Goal: Information Seeking & Learning: Check status

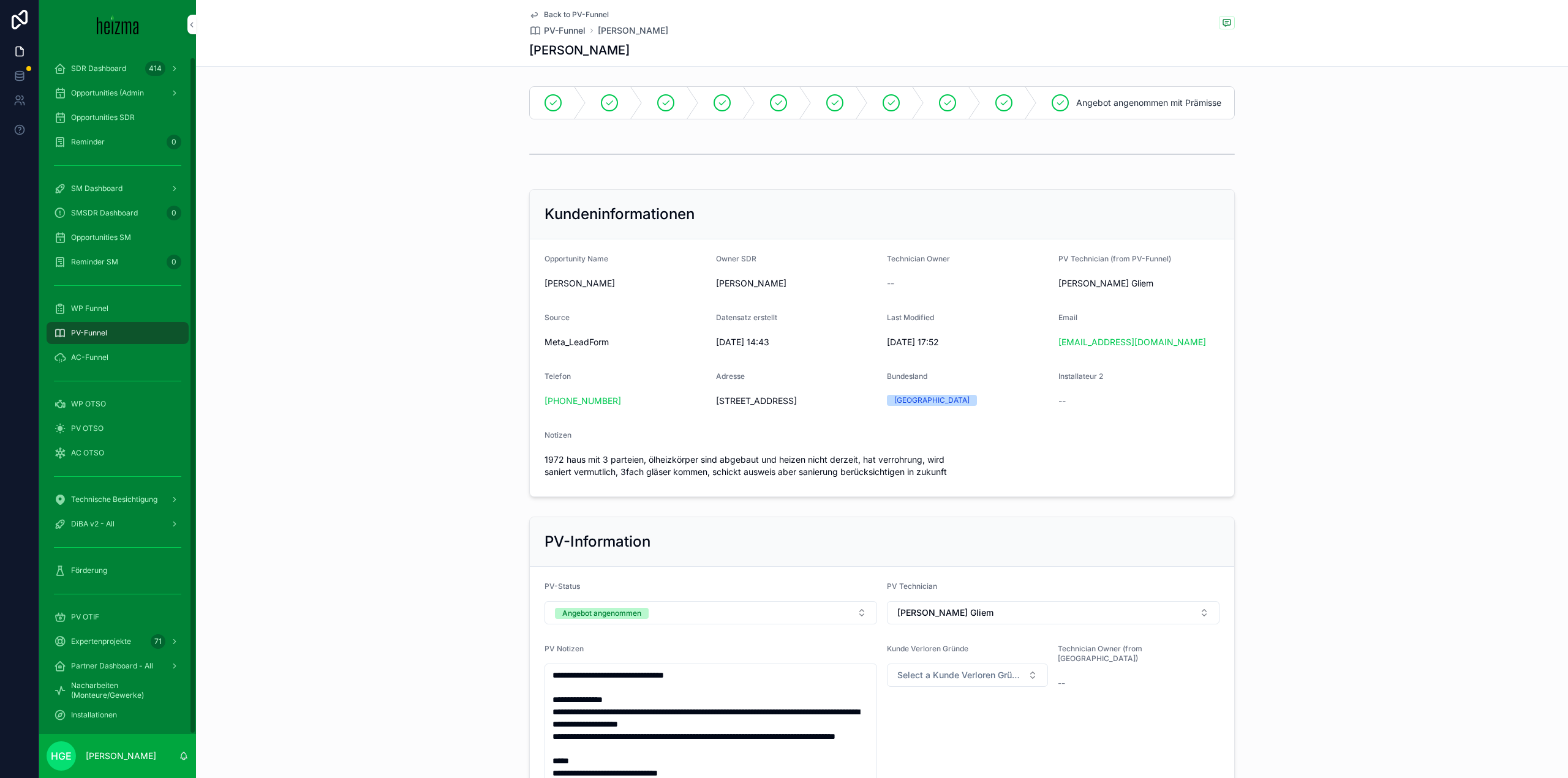
scroll to position [8, 0]
click at [101, 606] on div "PV OTIF" at bounding box center [117, 609] width 128 height 19
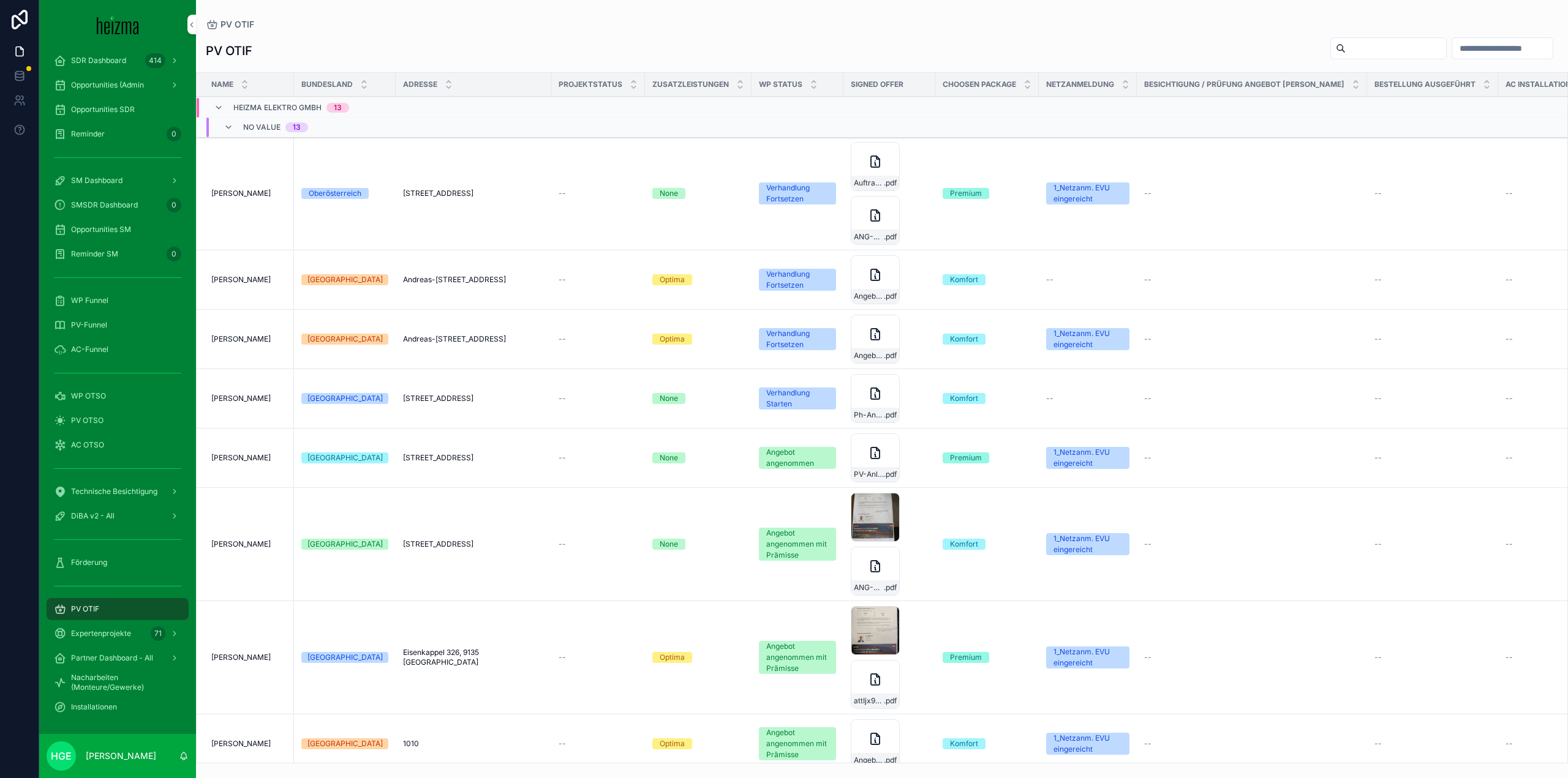
click at [1346, 43] on input "scrollable content" at bounding box center [1396, 48] width 101 height 17
type input "******"
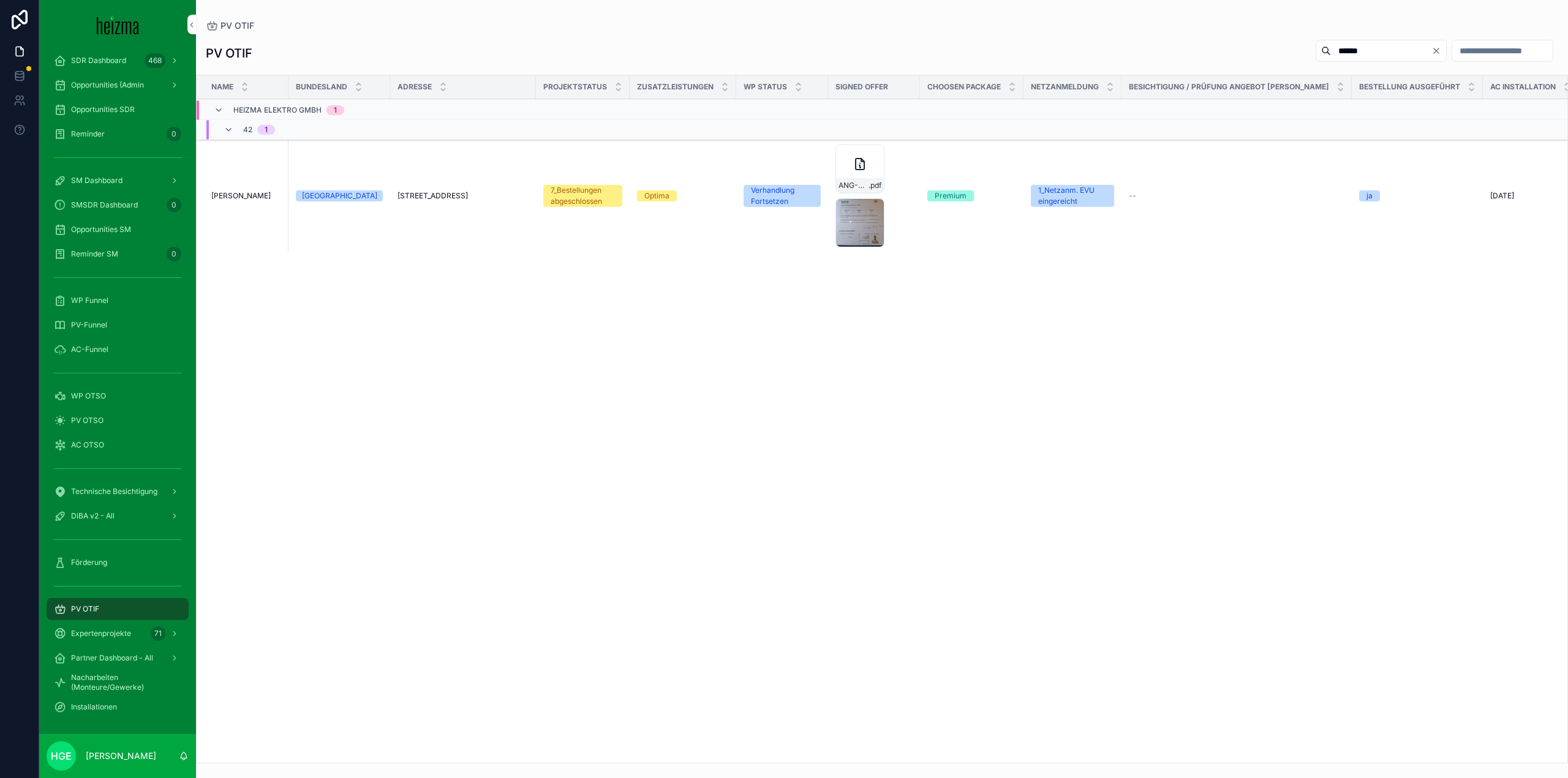
click at [232, 191] on span "[PERSON_NAME]" at bounding box center [241, 196] width 59 height 10
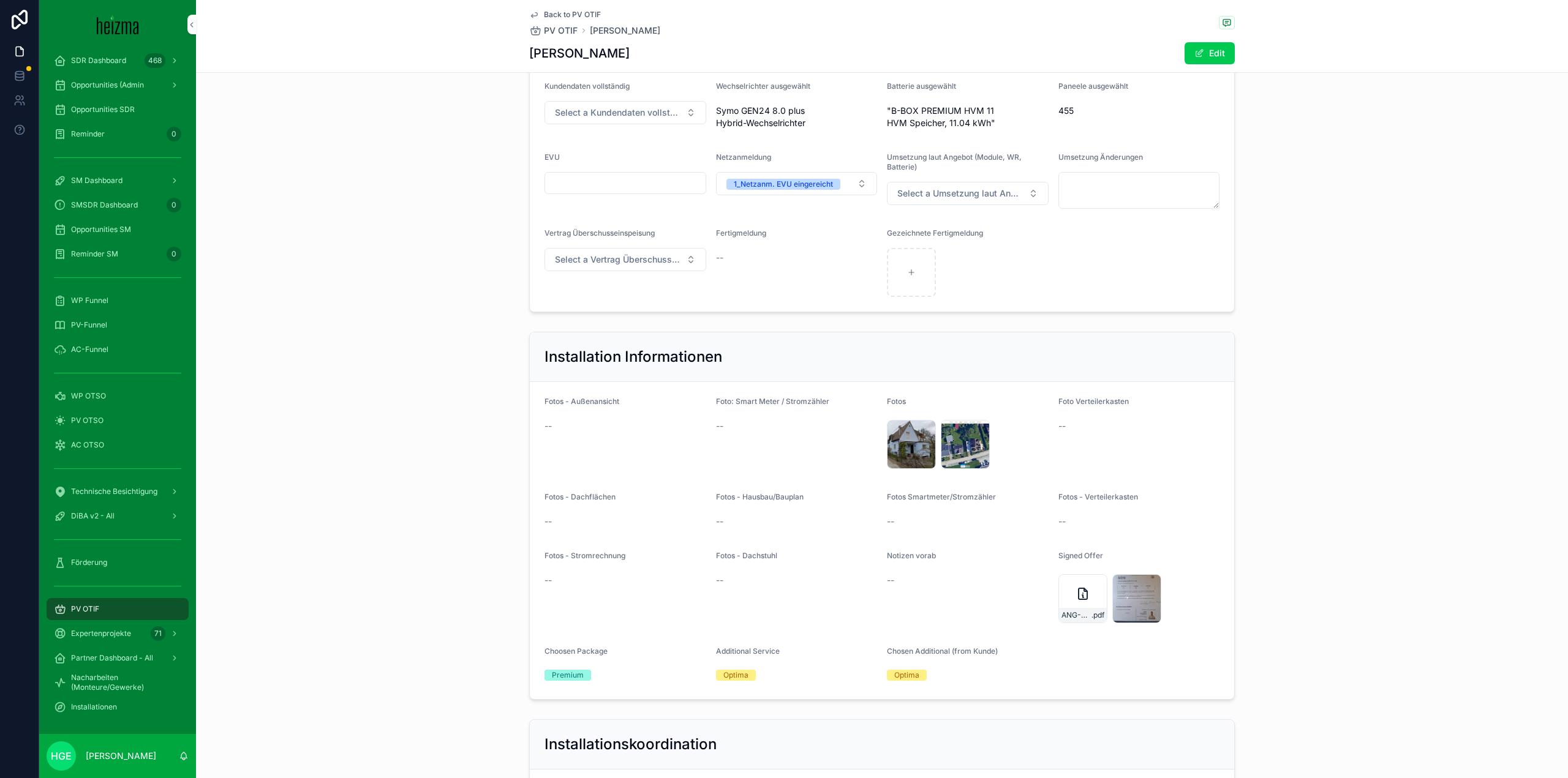
scroll to position [954, 0]
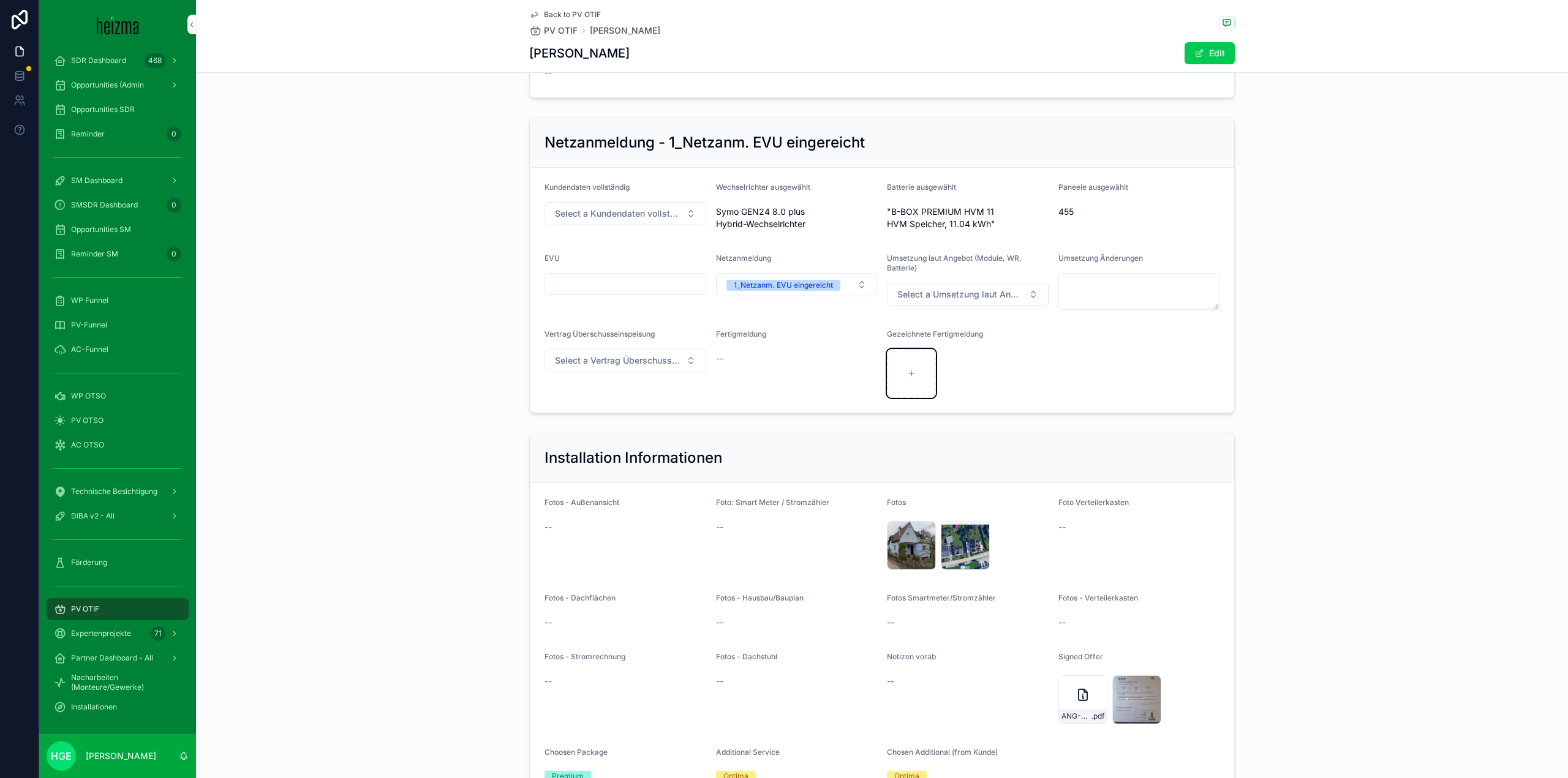
click at [923, 381] on div "scrollable content" at bounding box center [911, 373] width 49 height 49
click at [918, 374] on div "scrollable content" at bounding box center [911, 373] width 49 height 49
type input "**********"
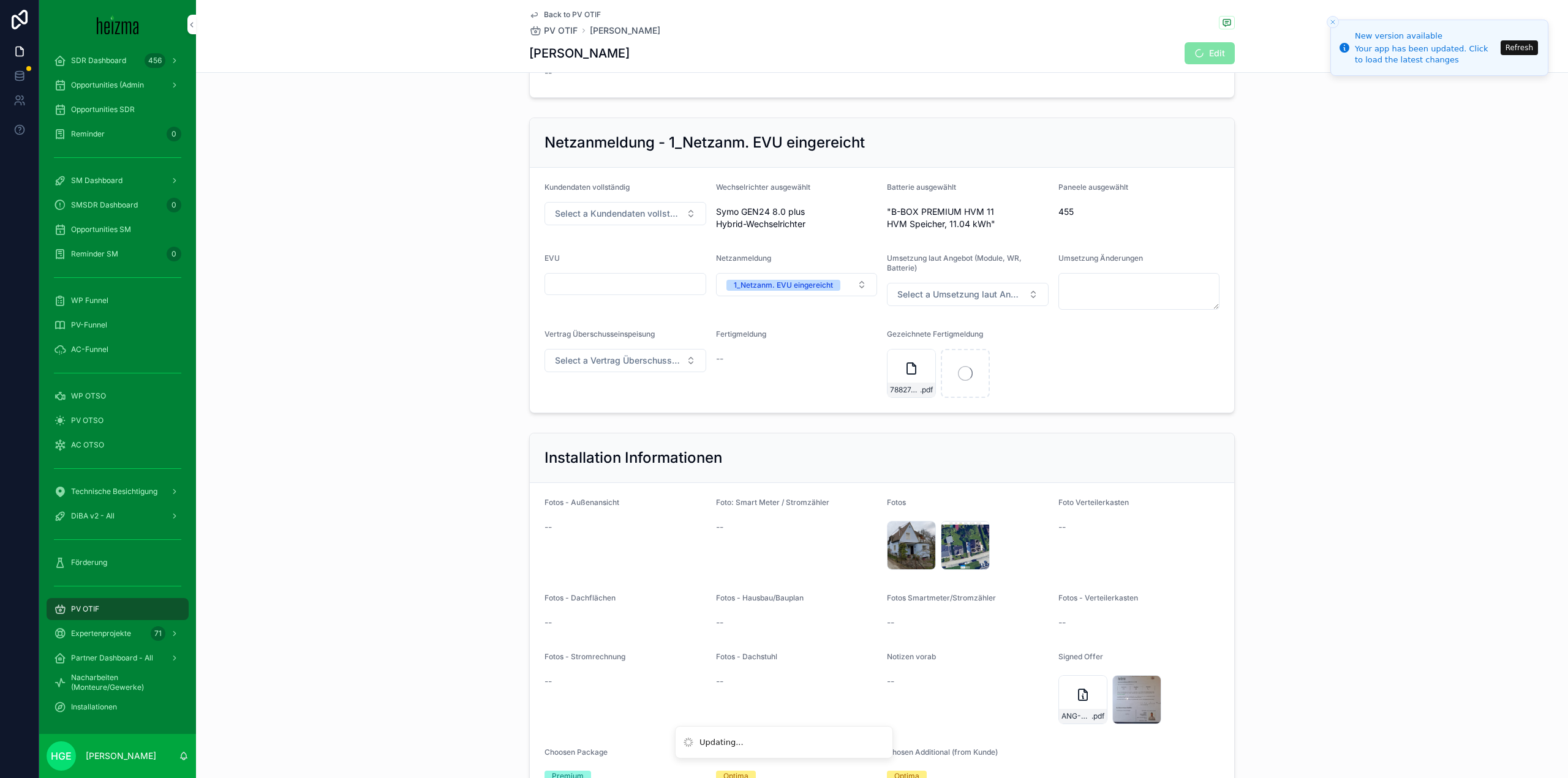
click at [635, 367] on span "Select a Vertrag Überschusseinspeisung" at bounding box center [618, 360] width 126 height 12
click at [623, 416] on div "Ömag" at bounding box center [620, 418] width 170 height 19
click at [425, 350] on div "Netzanmeldung - 1_Netzanm. EVU eingereicht Kundendaten vollständig Select a Kun…" at bounding box center [882, 265] width 1372 height 305
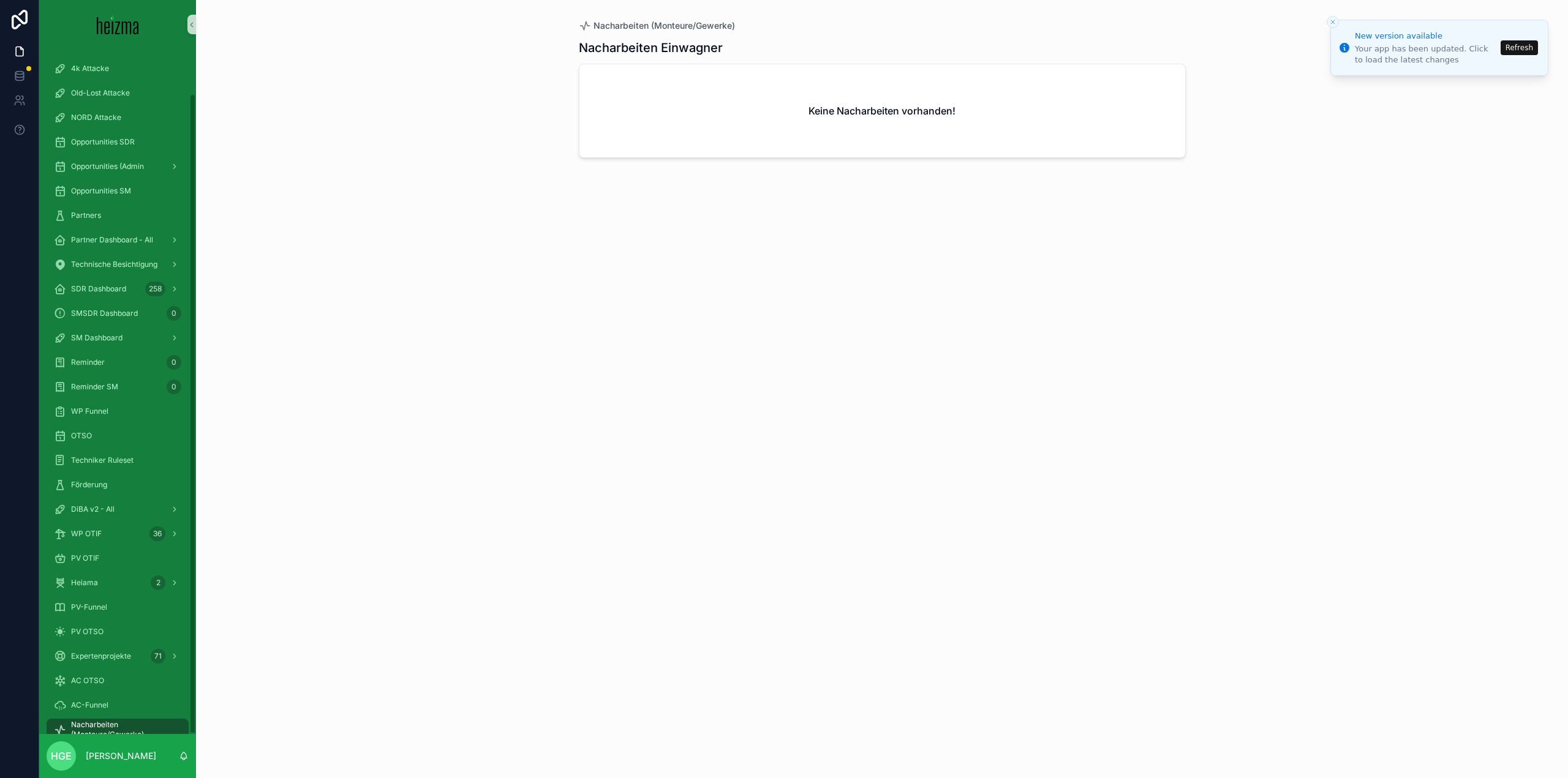
scroll to position [47, 0]
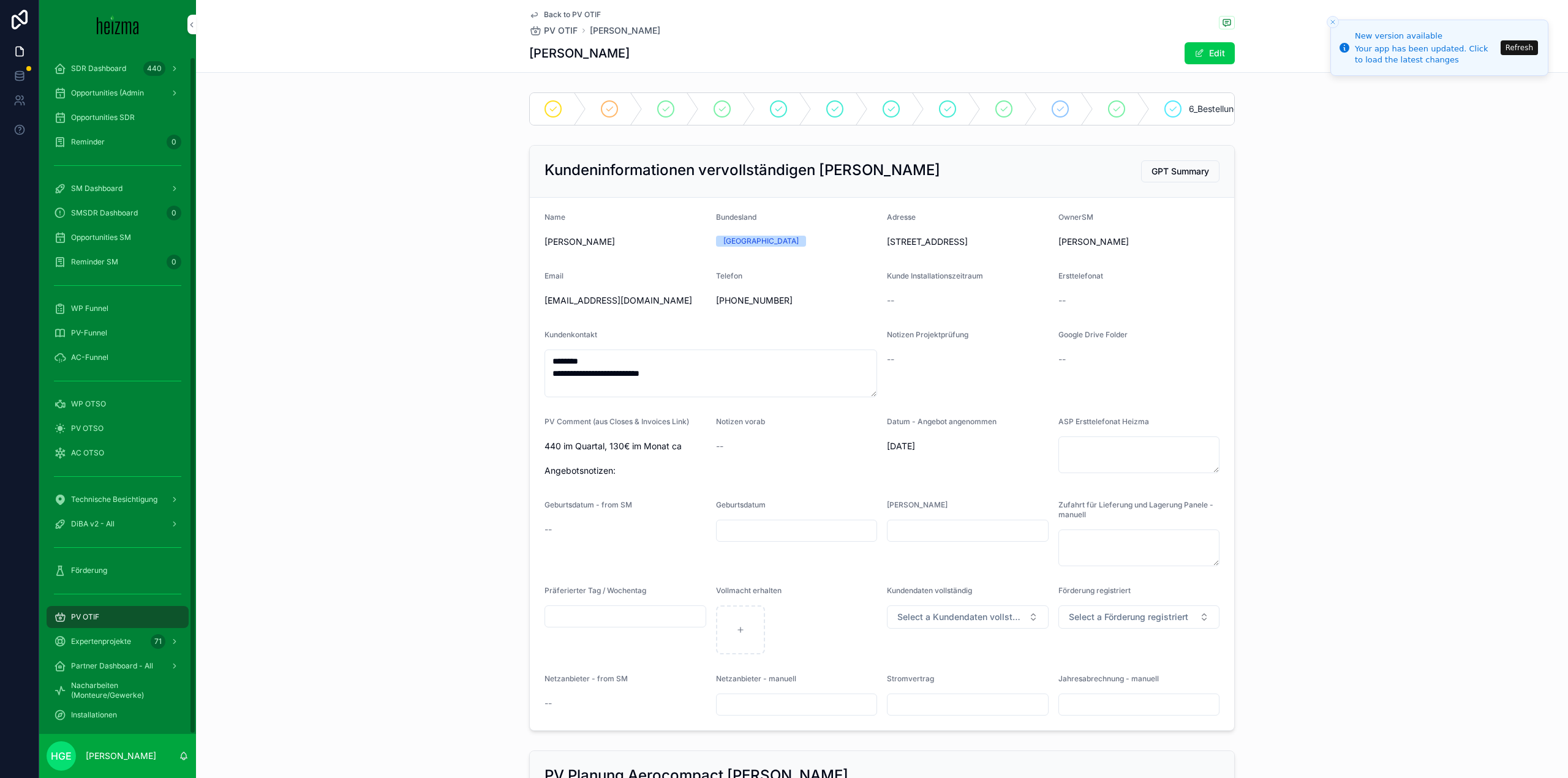
scroll to position [8, 0]
click at [96, 522] on div "DiBA v2 - All" at bounding box center [117, 516] width 128 height 19
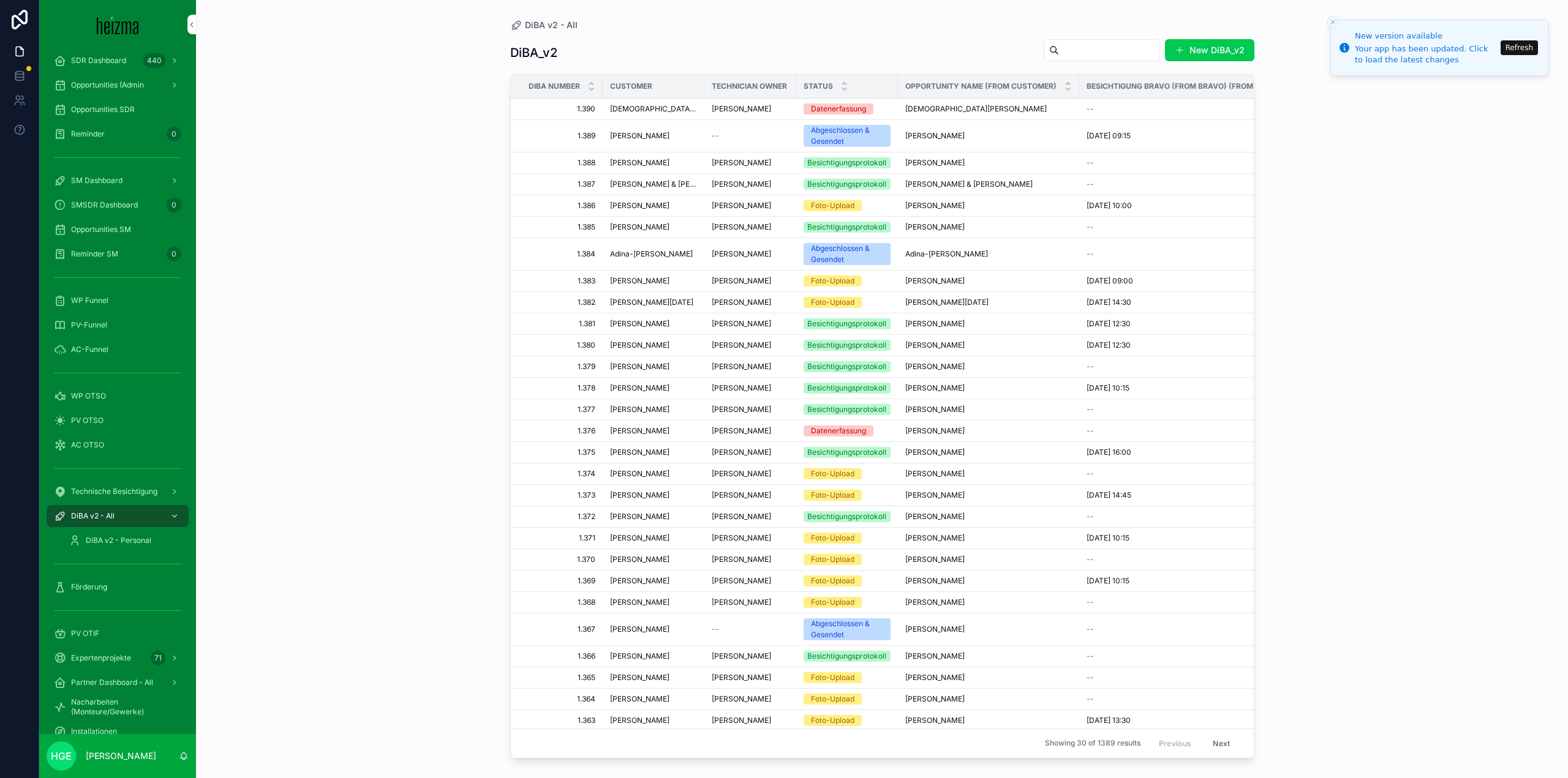
click at [1079, 53] on input "scrollable content" at bounding box center [1109, 50] width 101 height 17
type input "******"
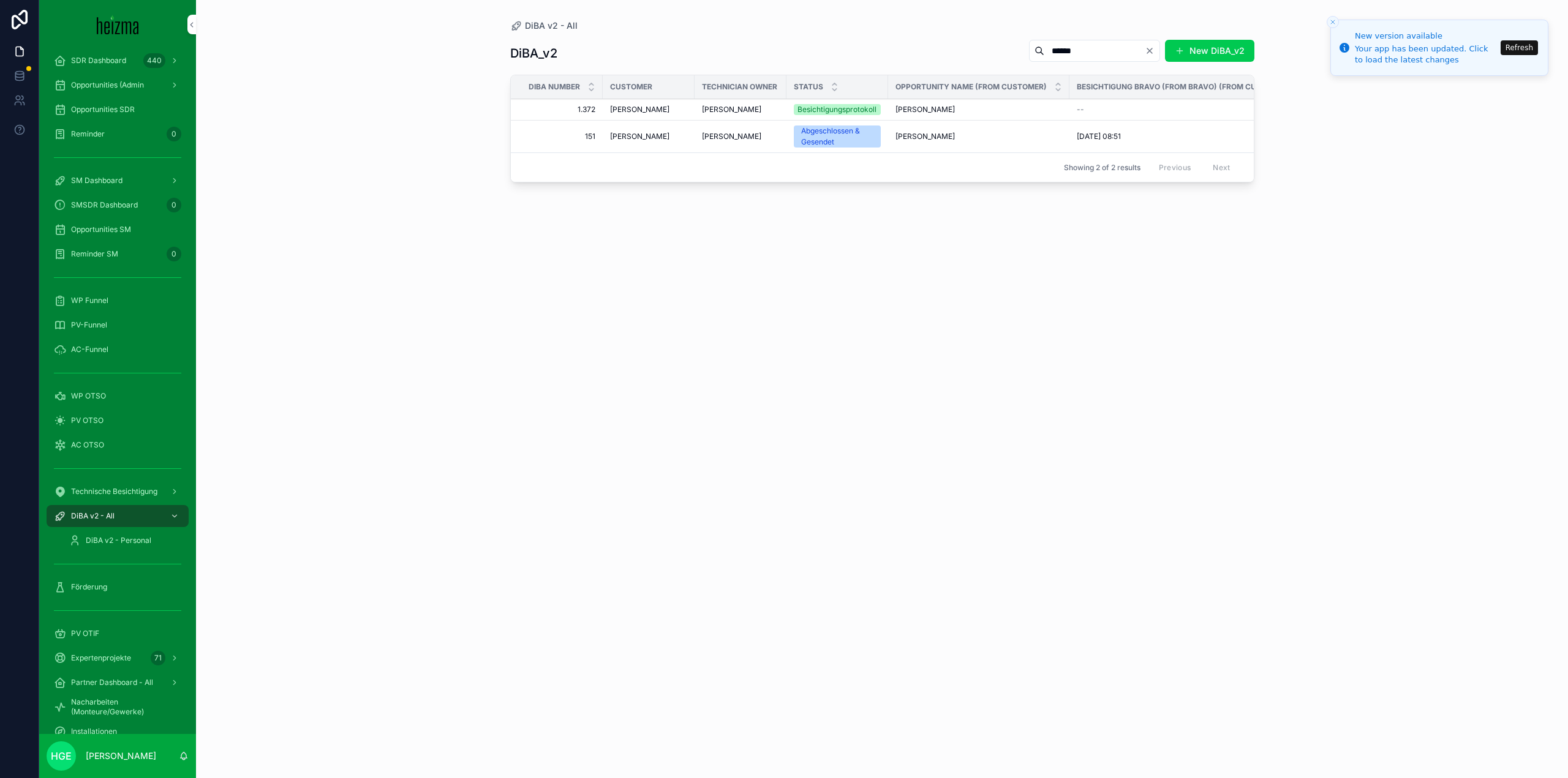
click at [643, 110] on span "Franz Konrad" at bounding box center [640, 110] width 59 height 10
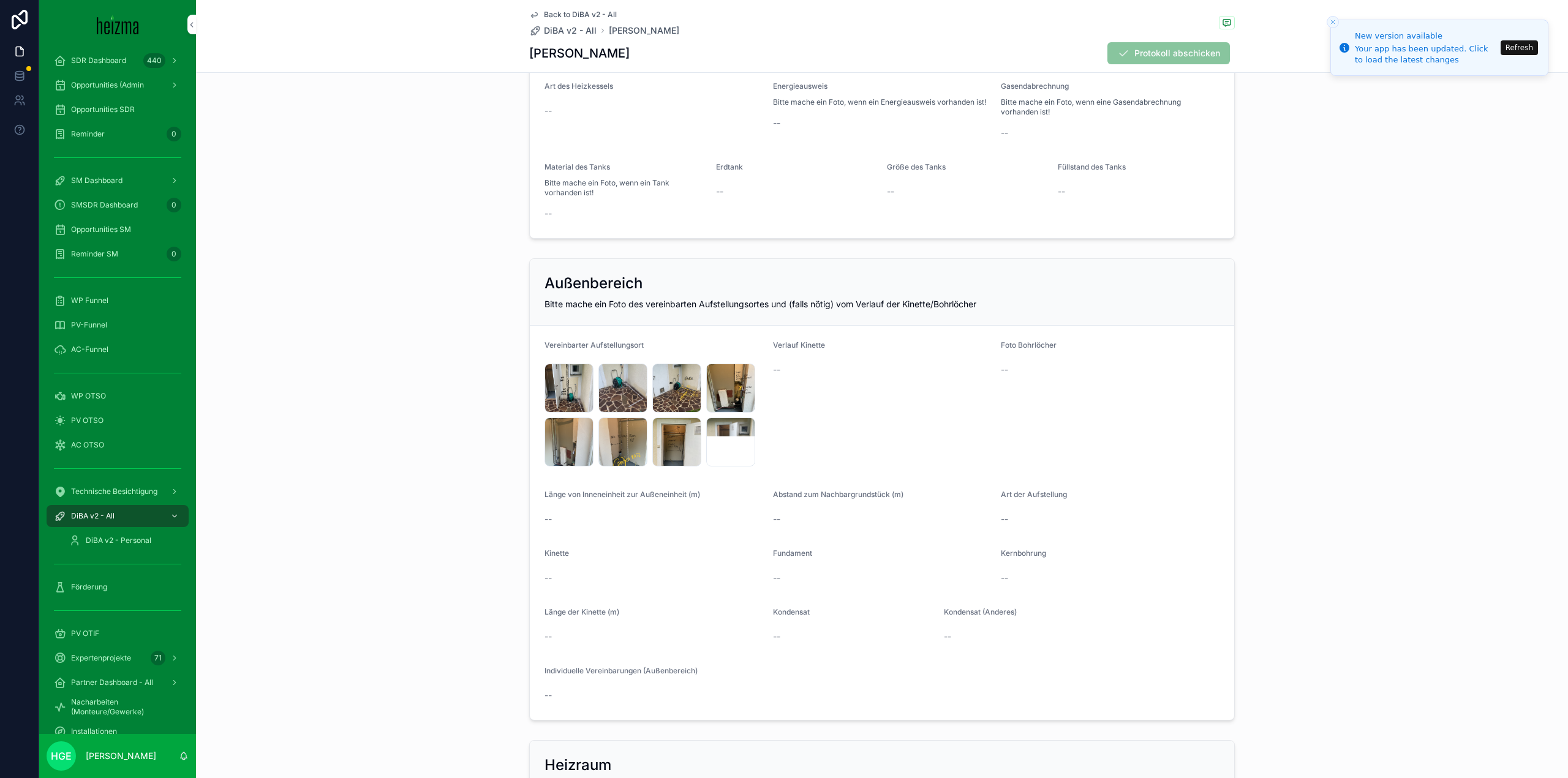
scroll to position [1469, 0]
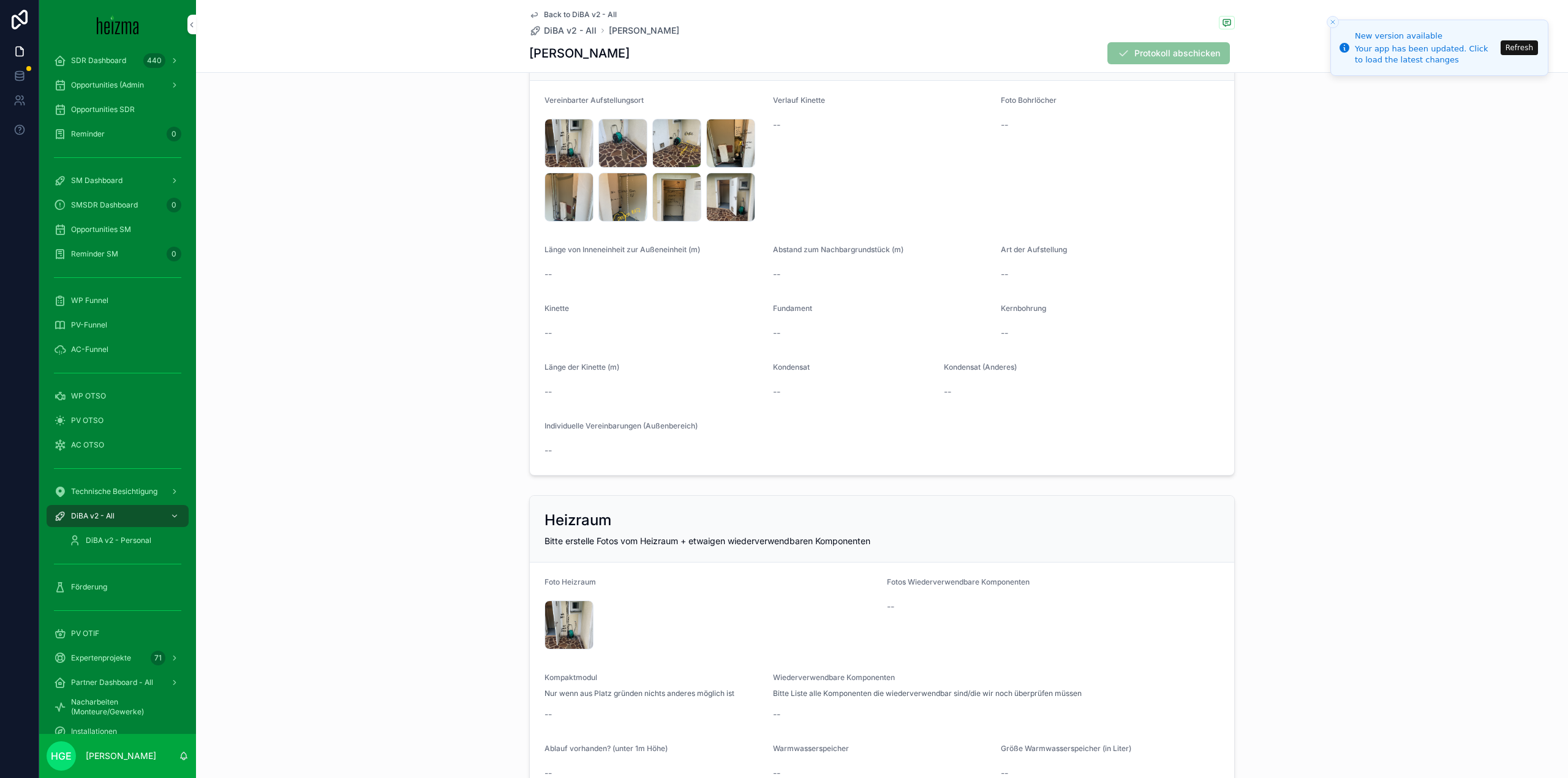
click at [565, 143] on div "IMG_6343 .jpeg" at bounding box center [569, 143] width 49 height 49
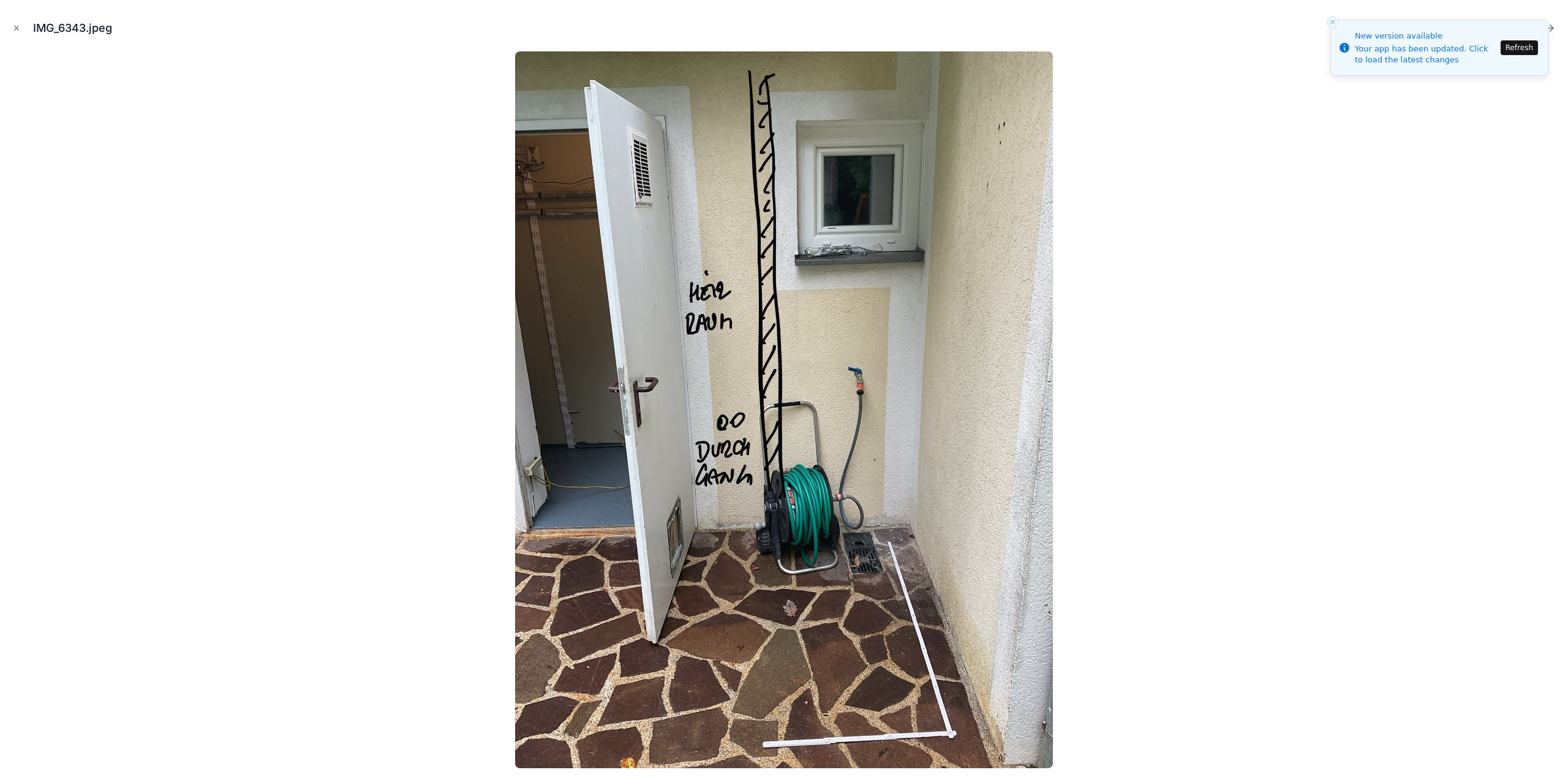
click at [1527, 54] on button "Refresh" at bounding box center [1519, 48] width 37 height 14
click at [1549, 28] on icon "Next file" at bounding box center [1550, 28] width 12 height 12
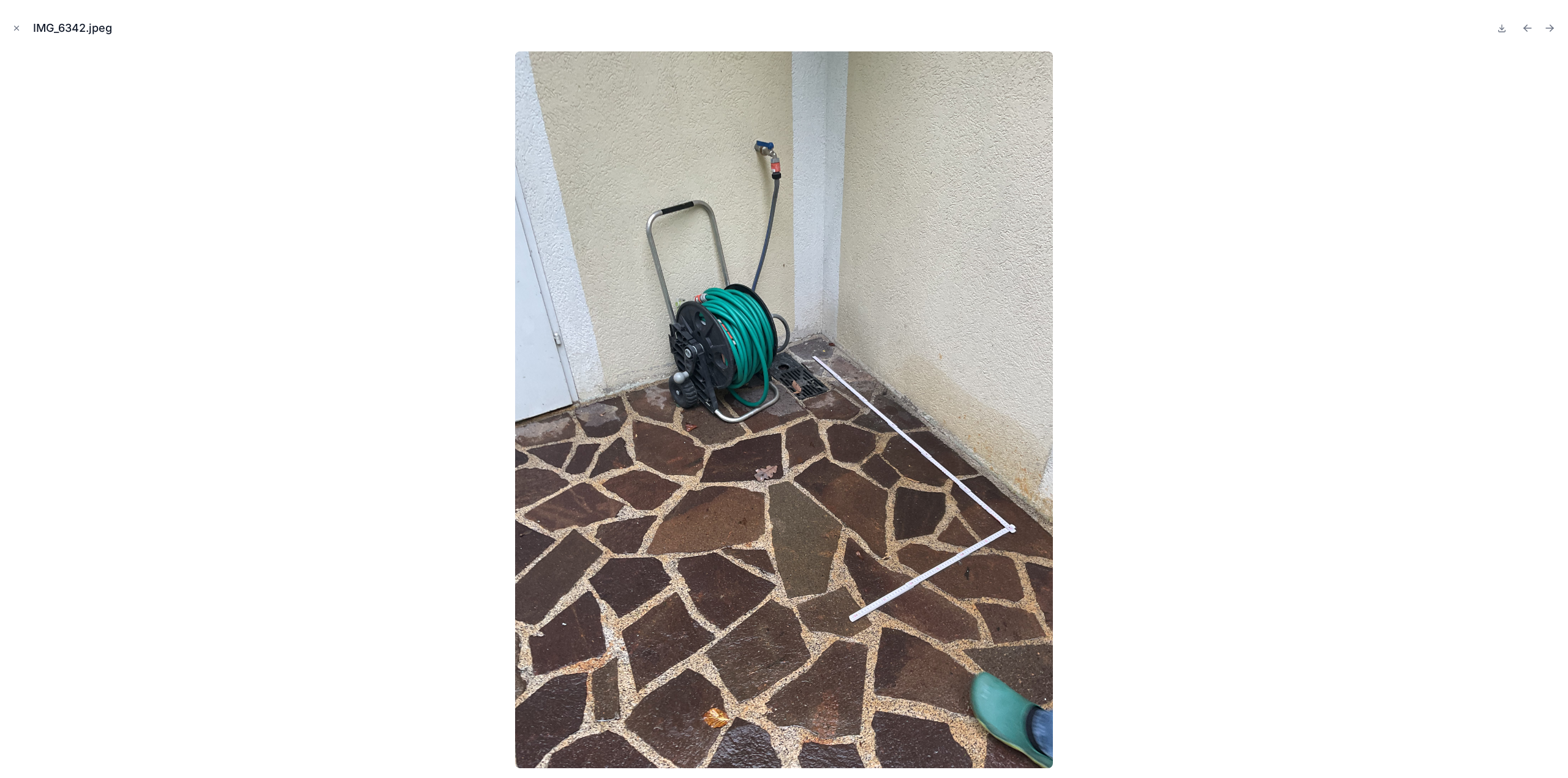
click at [1549, 28] on icon "Next file" at bounding box center [1550, 28] width 12 height 12
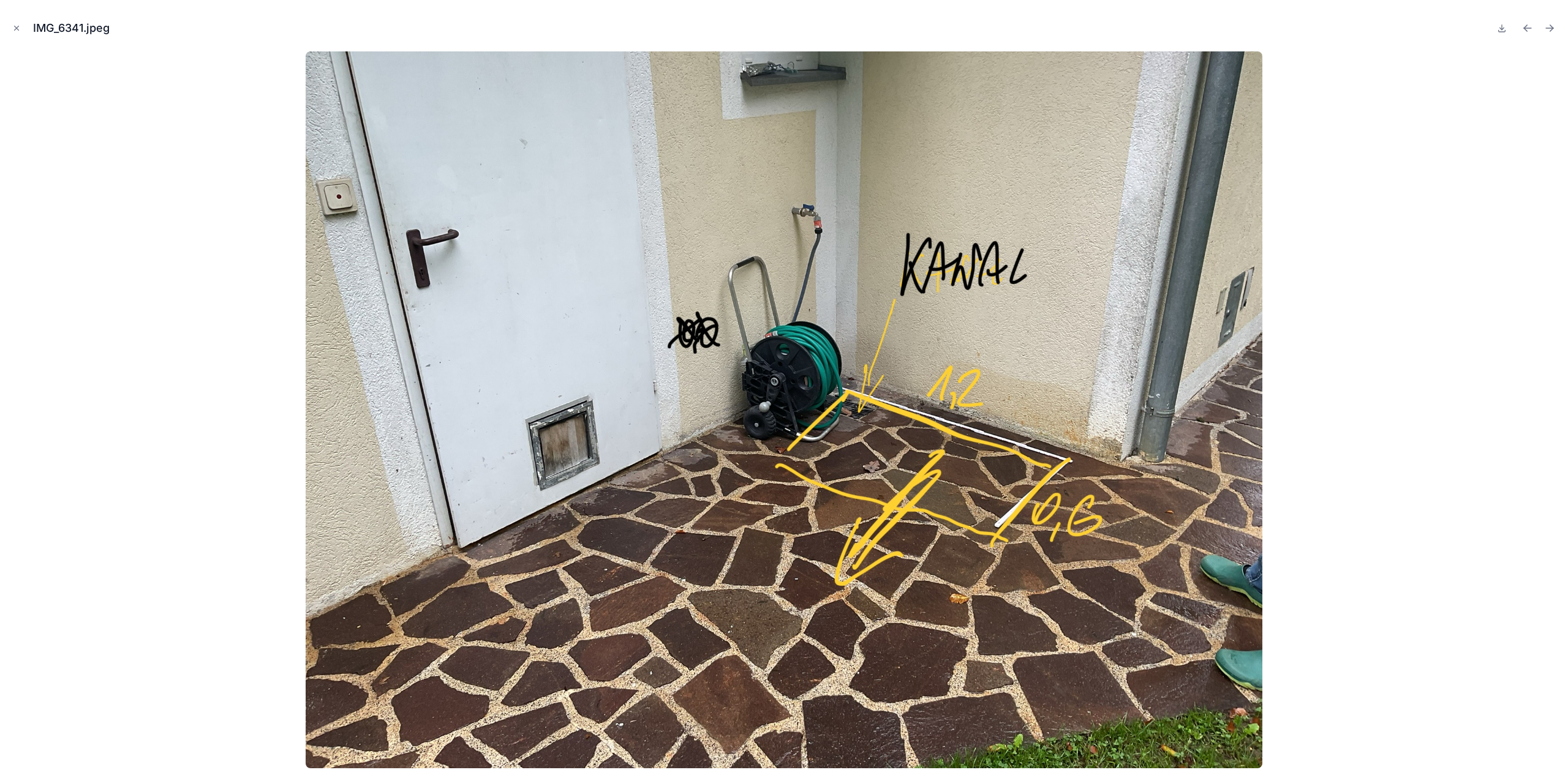
click at [1549, 28] on icon "Next file" at bounding box center [1550, 28] width 12 height 12
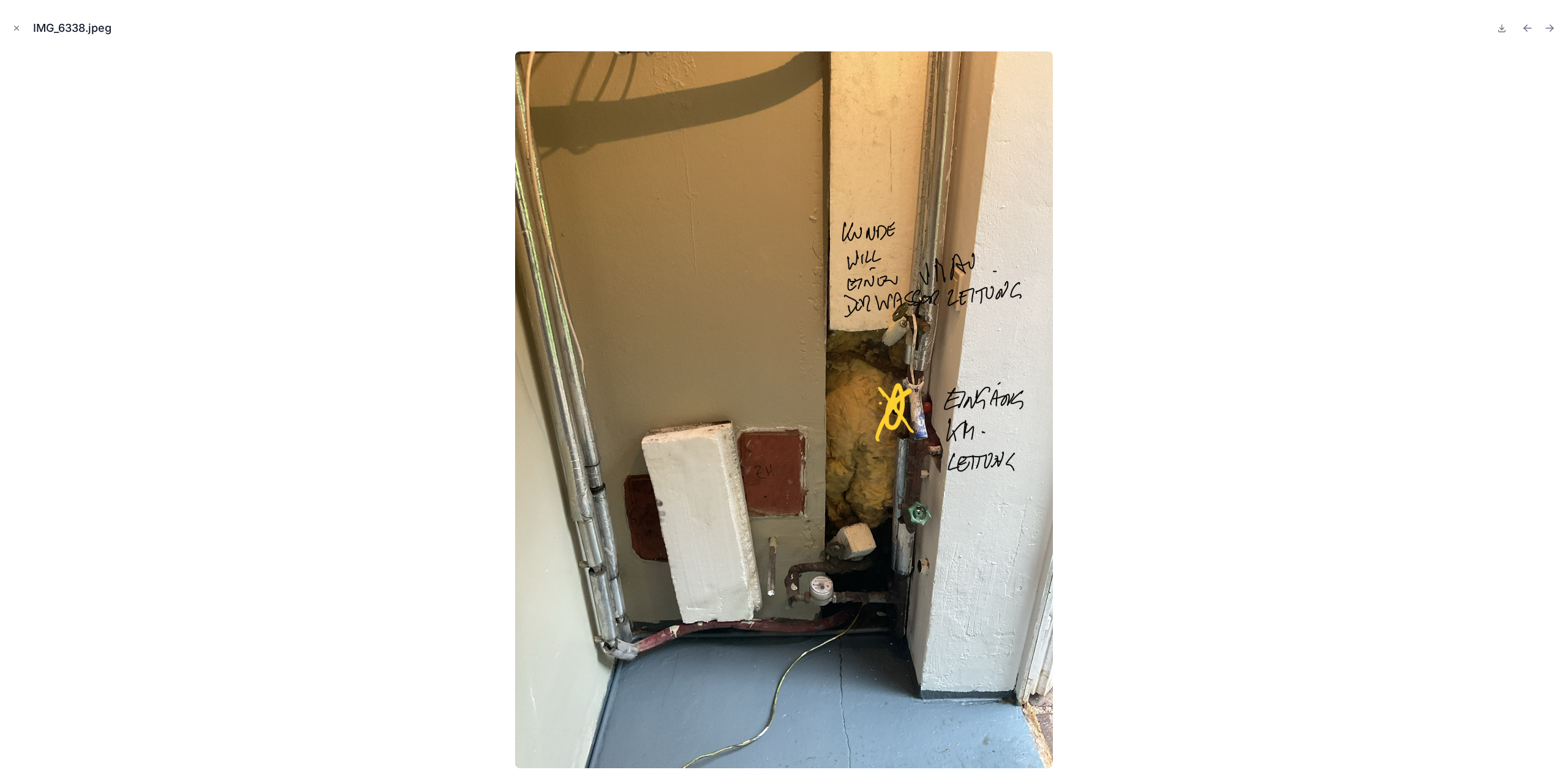
click at [1549, 28] on icon "Next file" at bounding box center [1550, 28] width 12 height 12
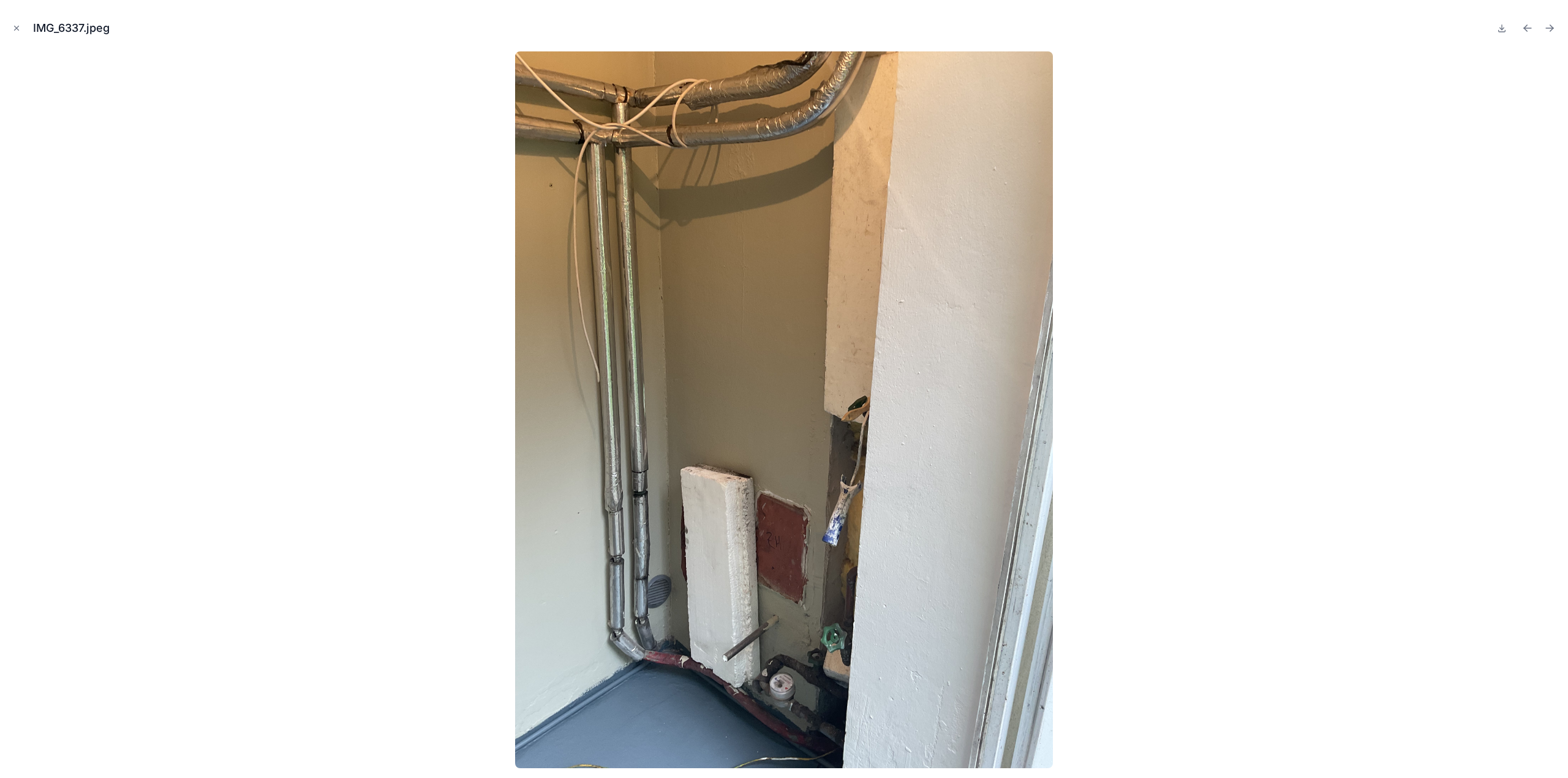
click at [1549, 28] on icon "Next file" at bounding box center [1550, 28] width 12 height 12
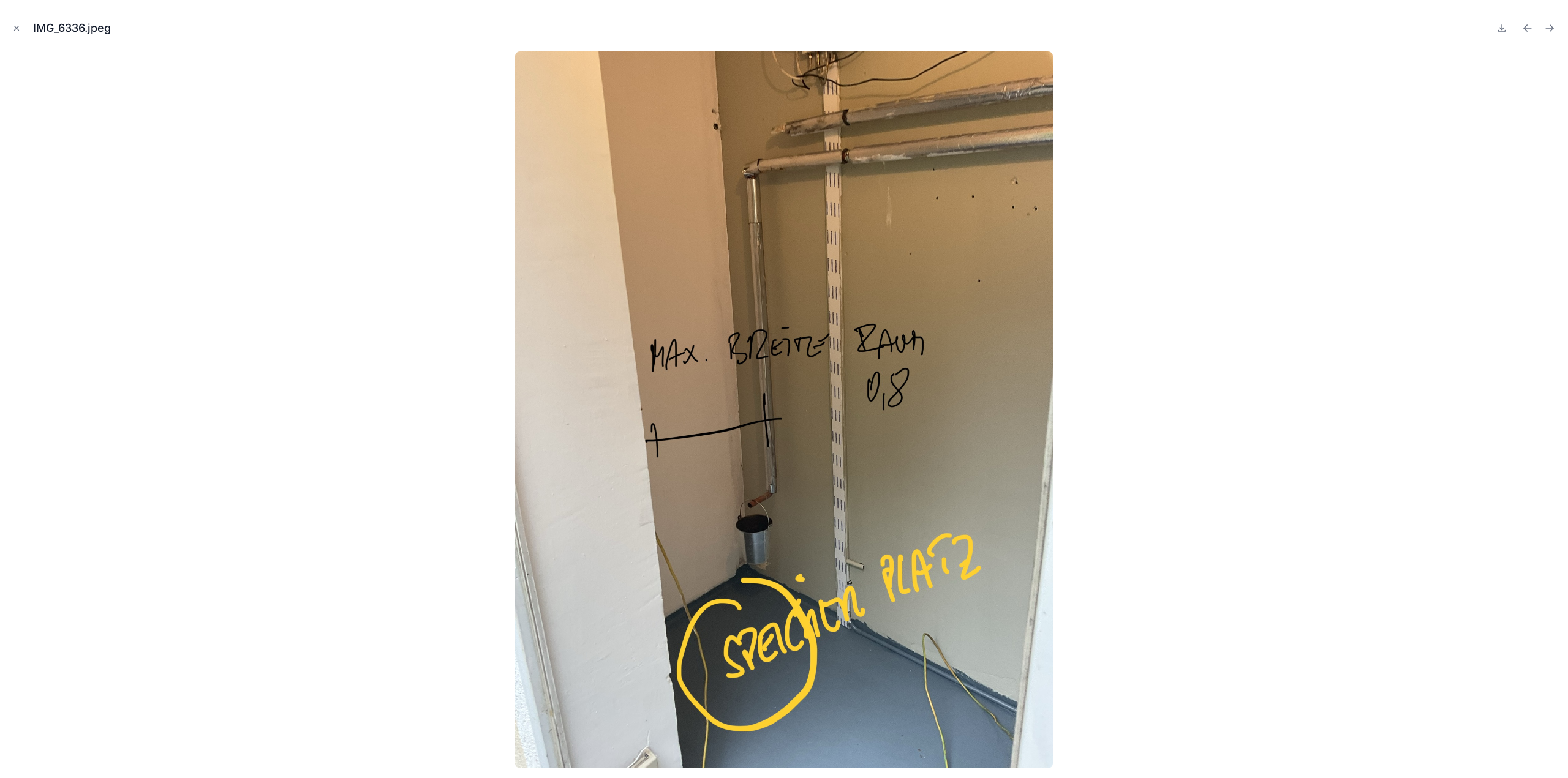
click at [1549, 28] on icon "Next file" at bounding box center [1550, 28] width 12 height 12
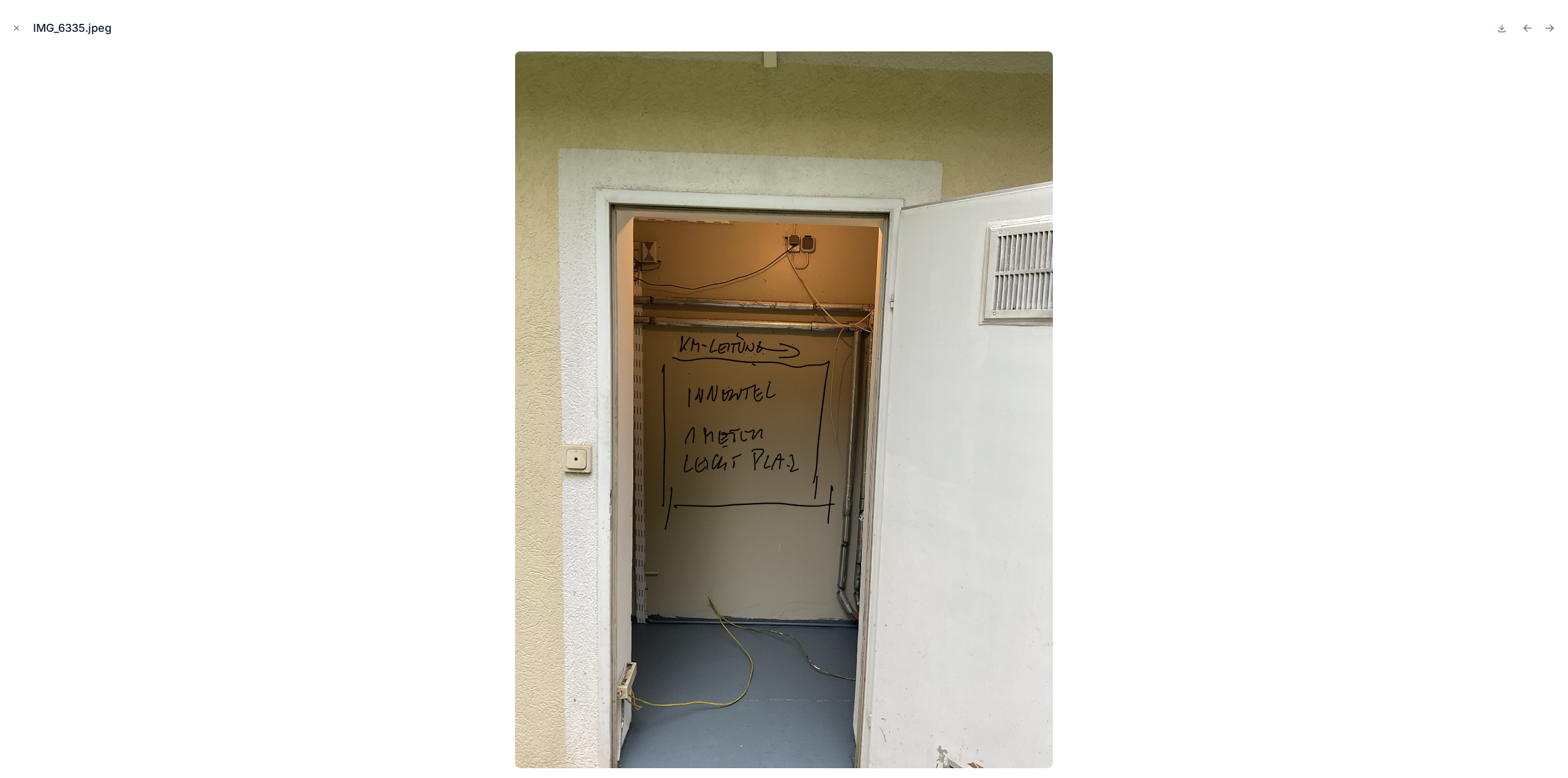
click at [1549, 28] on icon "Next file" at bounding box center [1550, 28] width 12 height 12
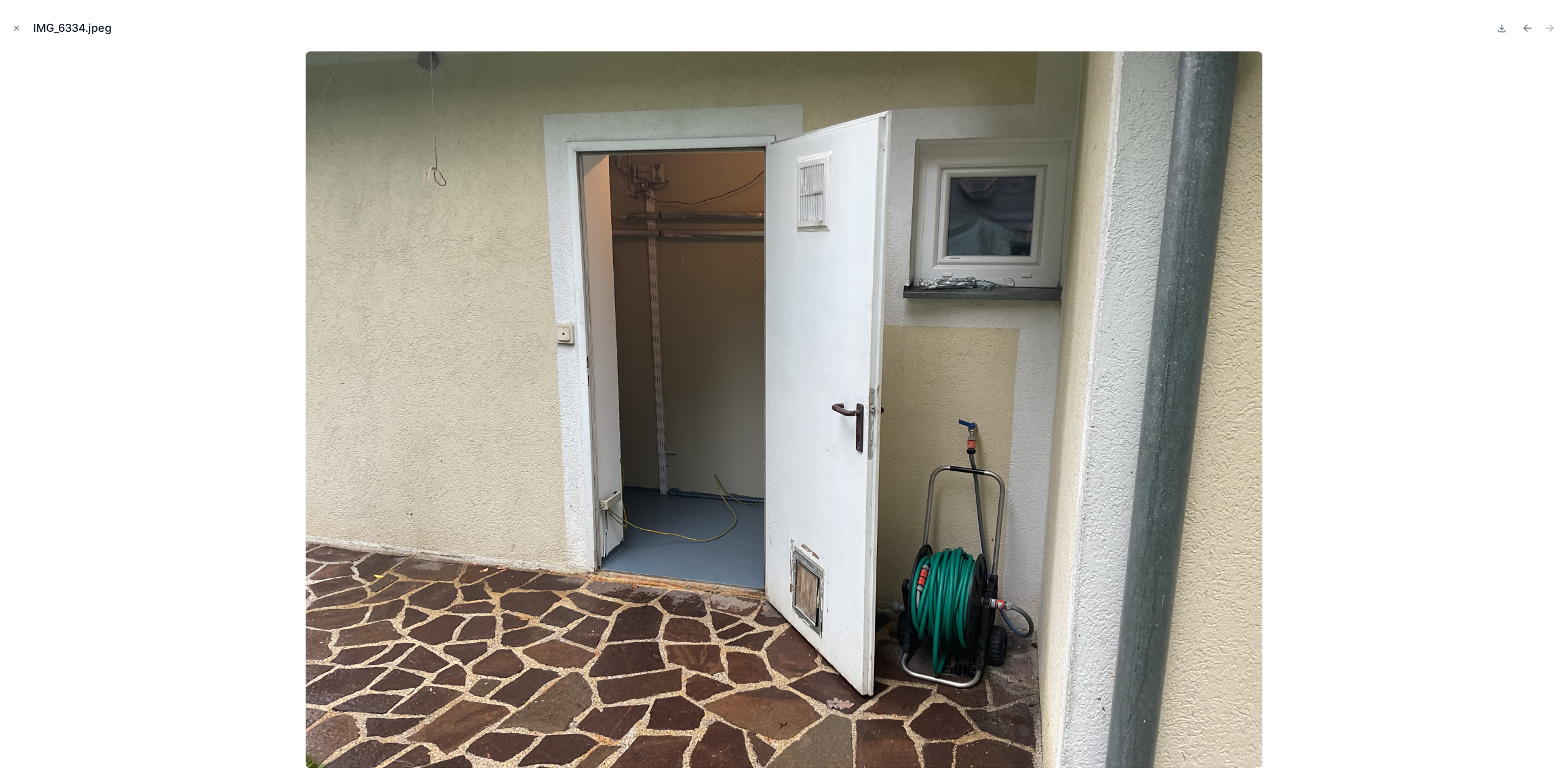
click at [17, 29] on icon "Close modal" at bounding box center [17, 28] width 4 height 4
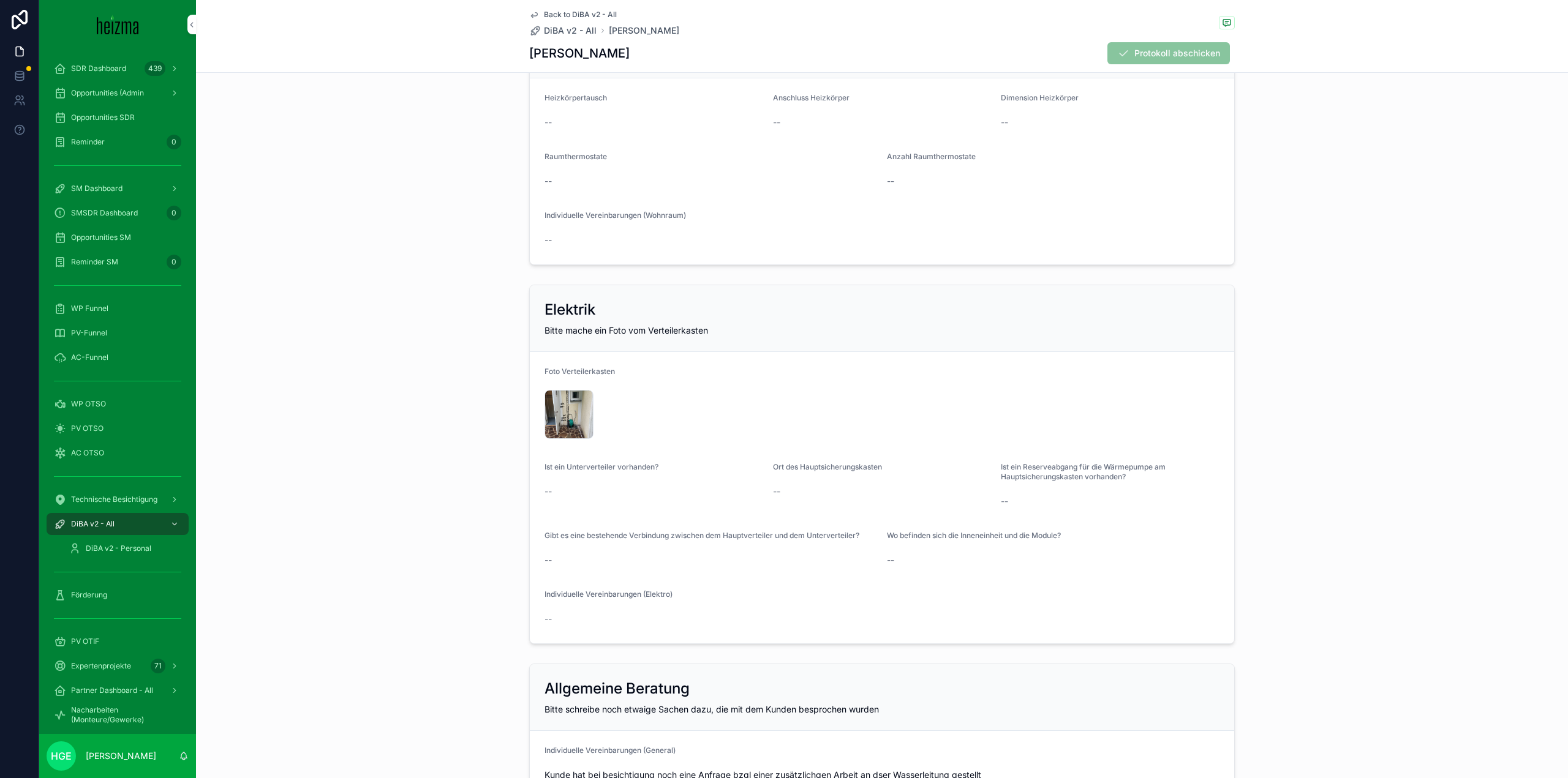
scroll to position [2448, 0]
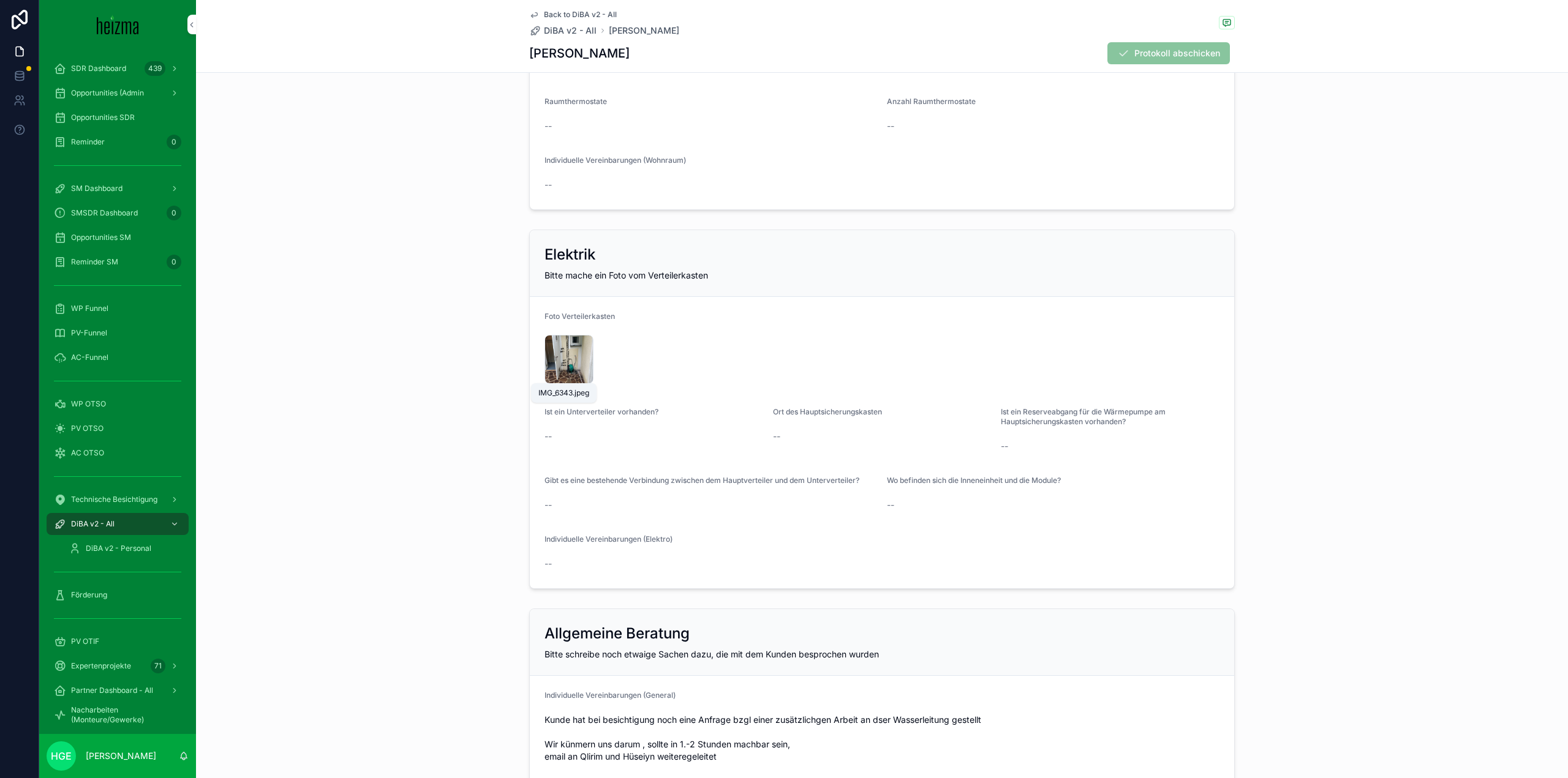
click at [550, 367] on div "IMG_6343 .jpeg" at bounding box center [569, 359] width 49 height 49
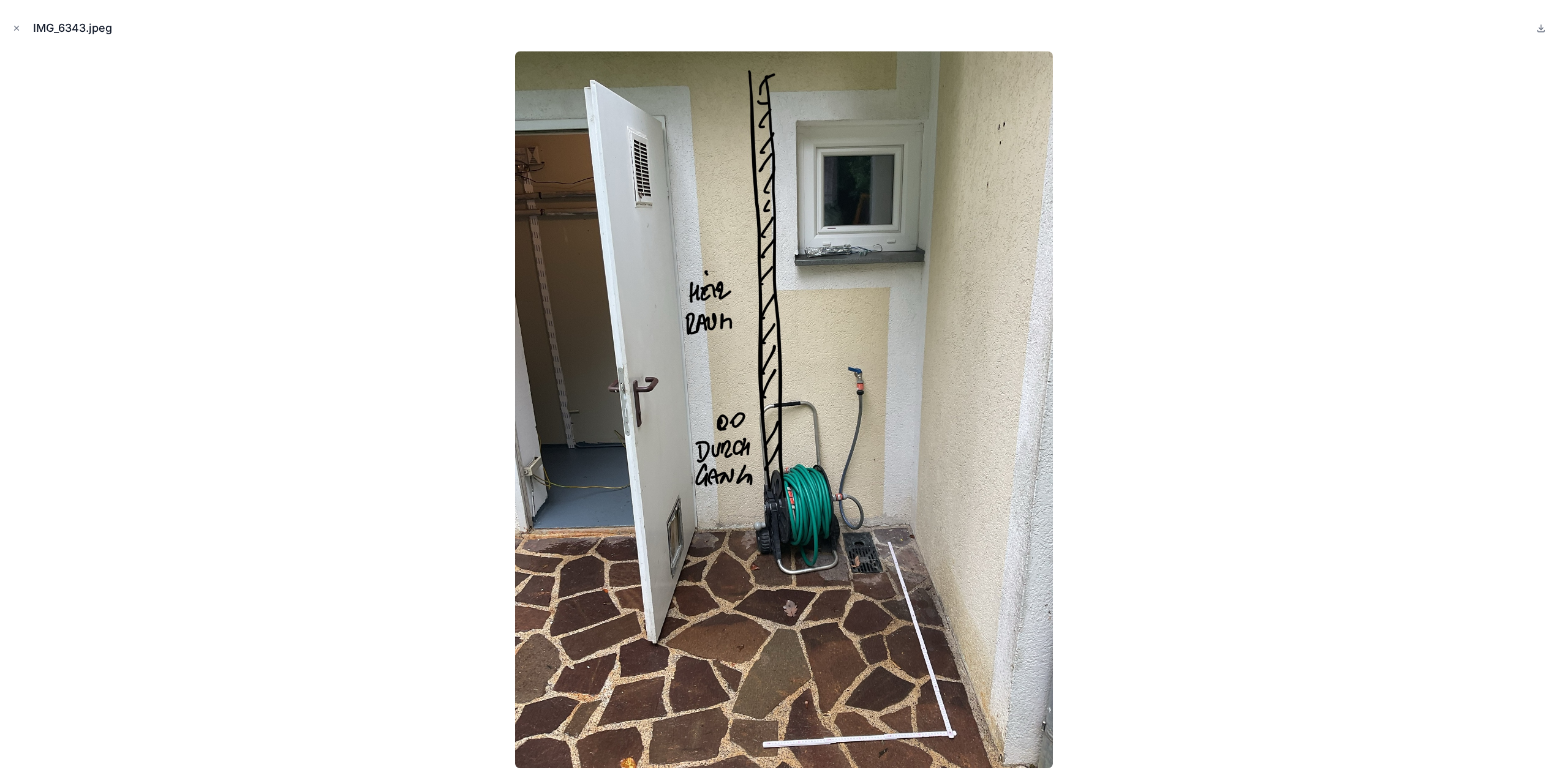
click at [19, 31] on icon "Close modal" at bounding box center [17, 28] width 8 height 8
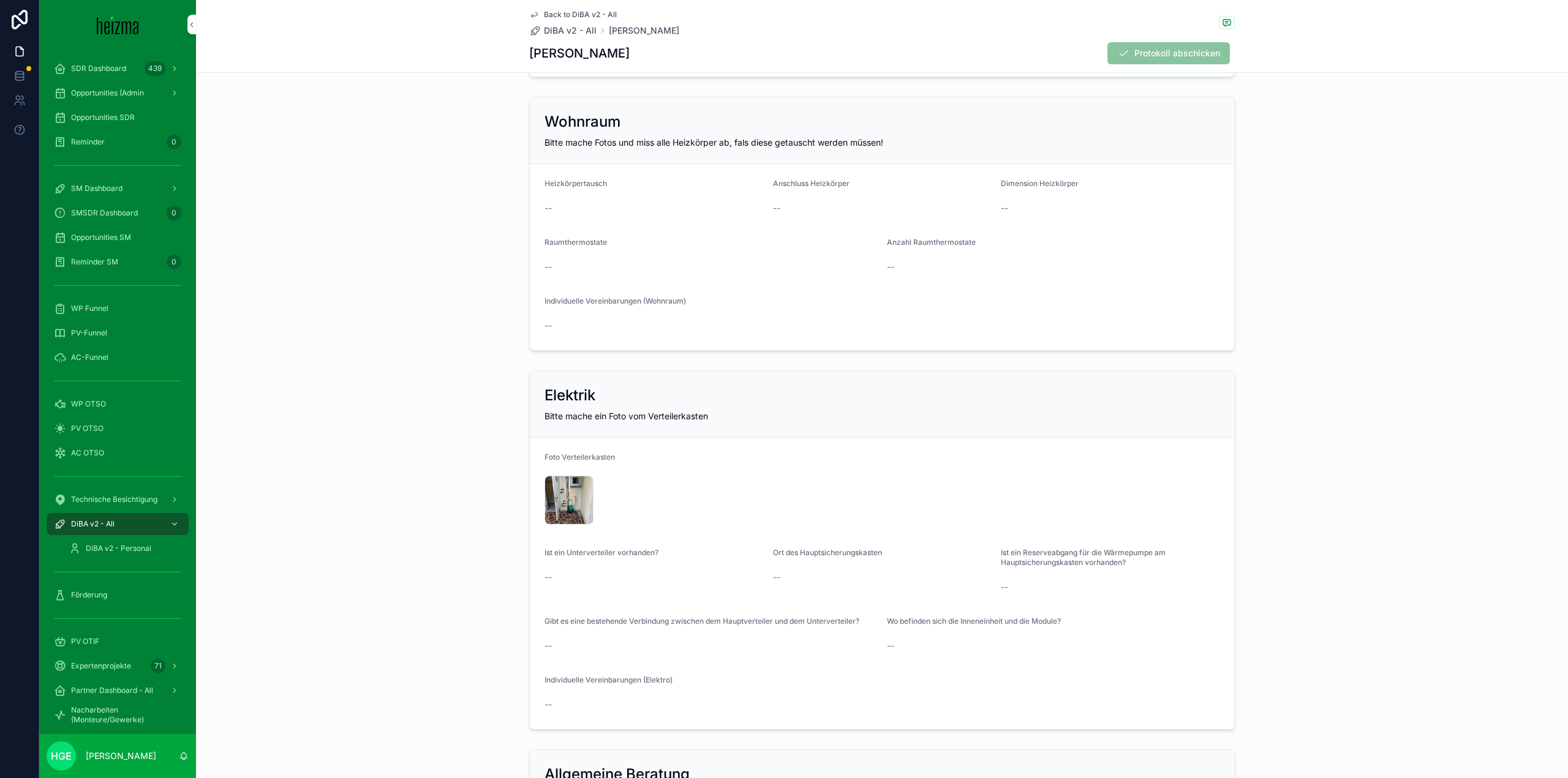
scroll to position [2227, 0]
